Goal: Task Accomplishment & Management: Complete application form

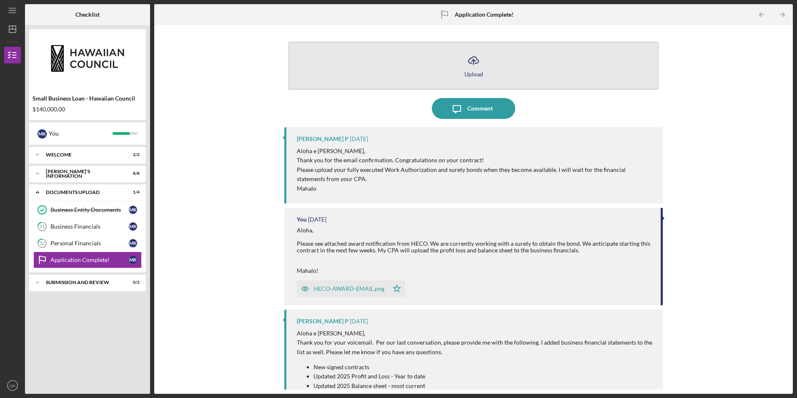
click at [354, 76] on button "Icon/Upload Upload" at bounding box center [473, 66] width 370 height 48
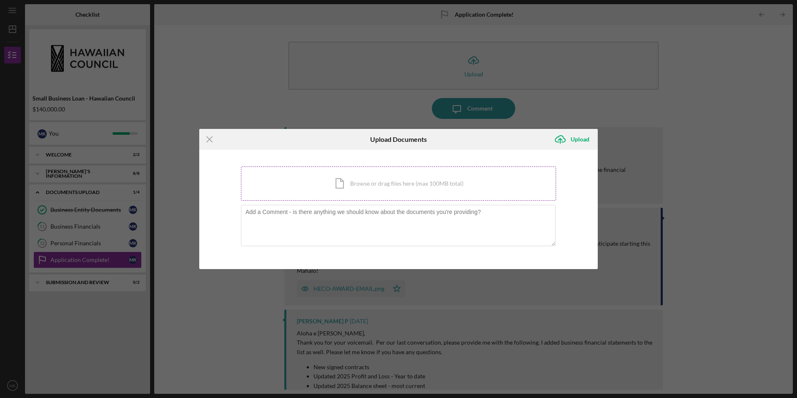
click at [325, 181] on div "Icon/Document Browse or drag files here (max 100MB total) Tap to choose files o…" at bounding box center [398, 183] width 315 height 34
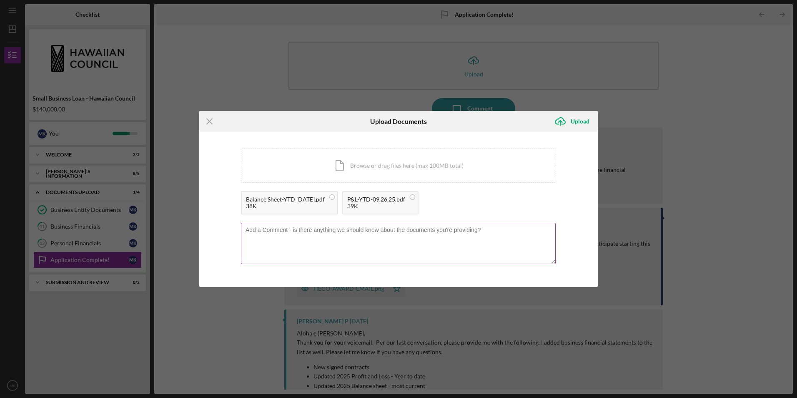
click at [278, 229] on textarea at bounding box center [398, 243] width 315 height 41
drag, startPoint x: 444, startPoint y: 246, endPoint x: 424, endPoint y: 246, distance: 20.0
click at [424, 246] on textarea "Aloha e [PERSON_NAME], Please see updated Business financials. We would really …" at bounding box center [398, 243] width 315 height 41
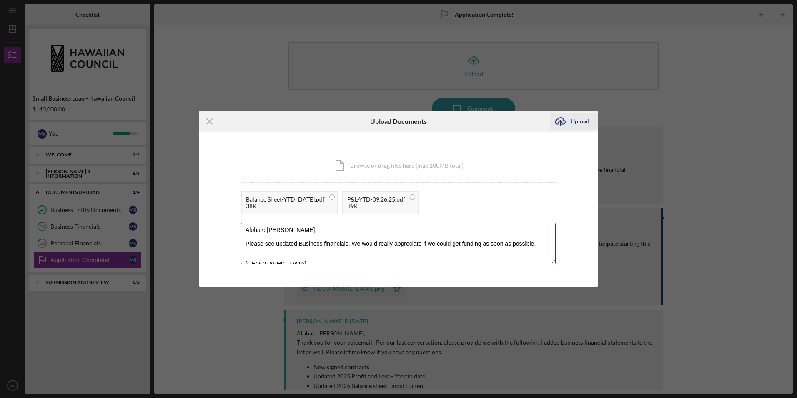
type textarea "Aloha e [PERSON_NAME], Please see updated Business financials. We would really …"
click at [579, 121] on div "Upload" at bounding box center [580, 121] width 19 height 17
